Goal: Information Seeking & Learning: Learn about a topic

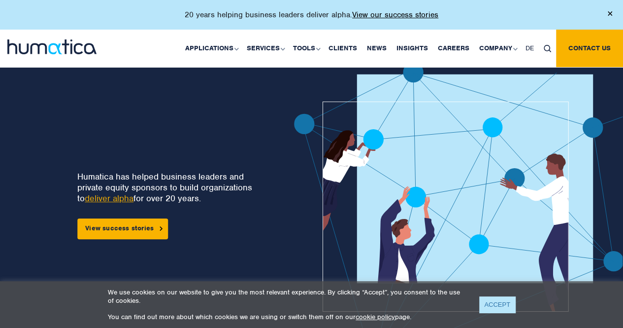
click at [506, 305] on link "ACCEPT" at bounding box center [497, 304] width 36 height 16
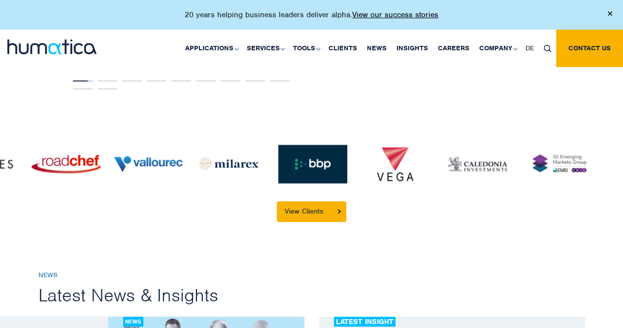
scroll to position [2152, 0]
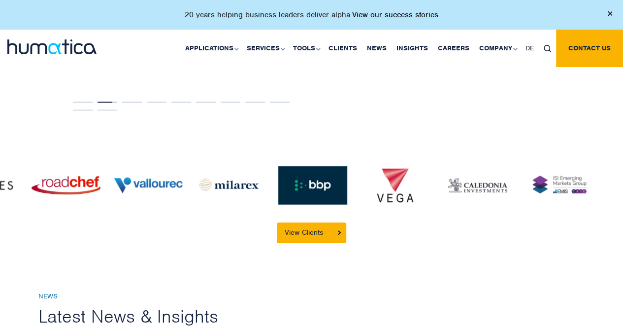
drag, startPoint x: 554, startPoint y: 167, endPoint x: 436, endPoint y: 234, distance: 135.2
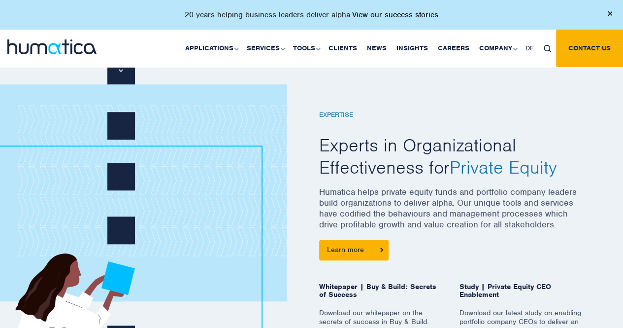
scroll to position [99, 0]
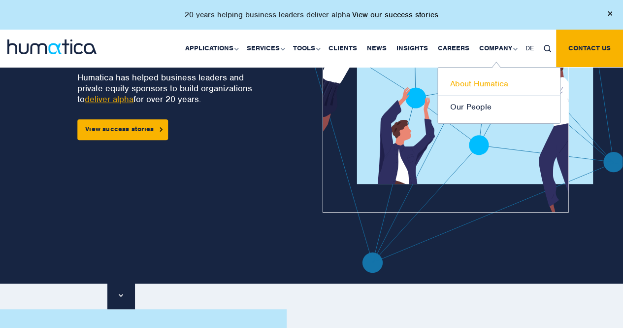
click at [492, 80] on link "About Humatica" at bounding box center [499, 83] width 122 height 23
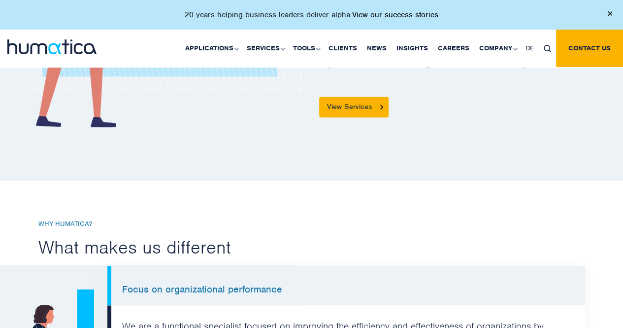
scroll to position [542, 0]
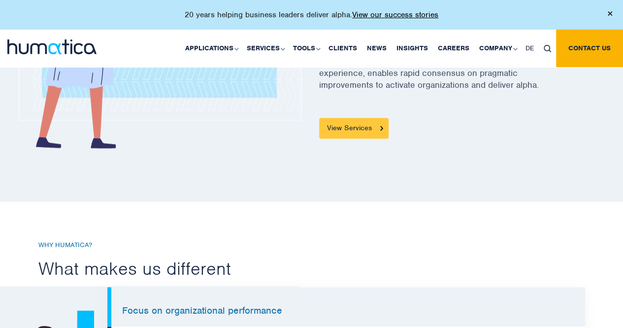
click at [352, 127] on link "View Services" at bounding box center [353, 128] width 69 height 21
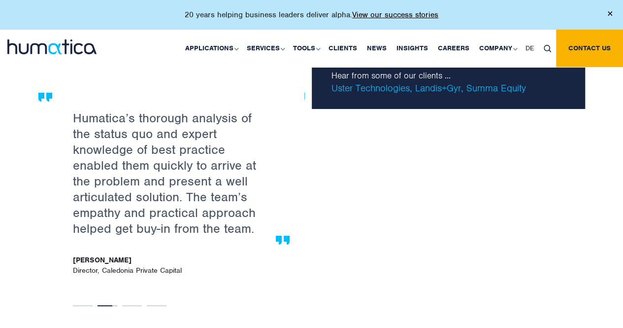
scroll to position [1658, 0]
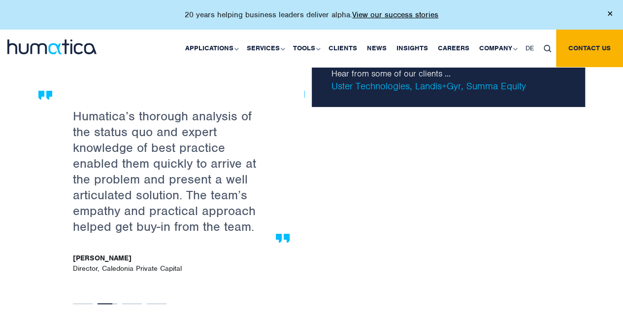
click at [333, 237] on div "Excellent sparring partner for questioning your own, established views and proc…" at bounding box center [311, 199] width 561 height 217
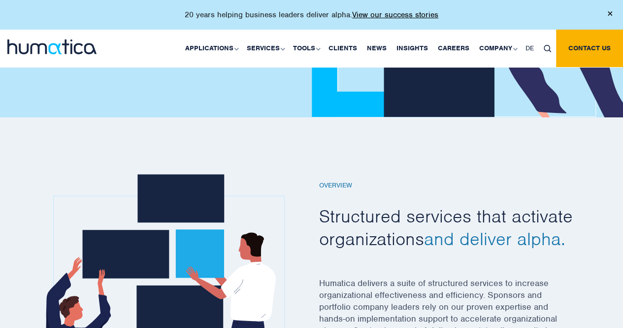
scroll to position [0, 0]
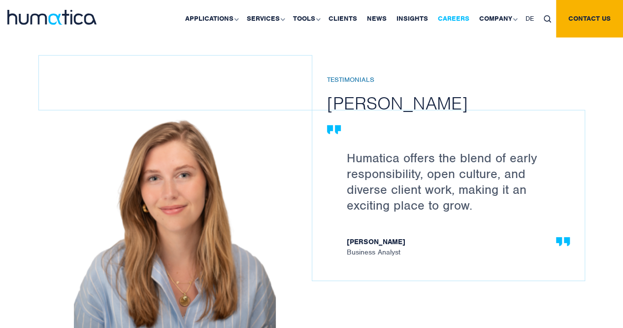
scroll to position [1374, 0]
